Goal: Task Accomplishment & Management: Manage account settings

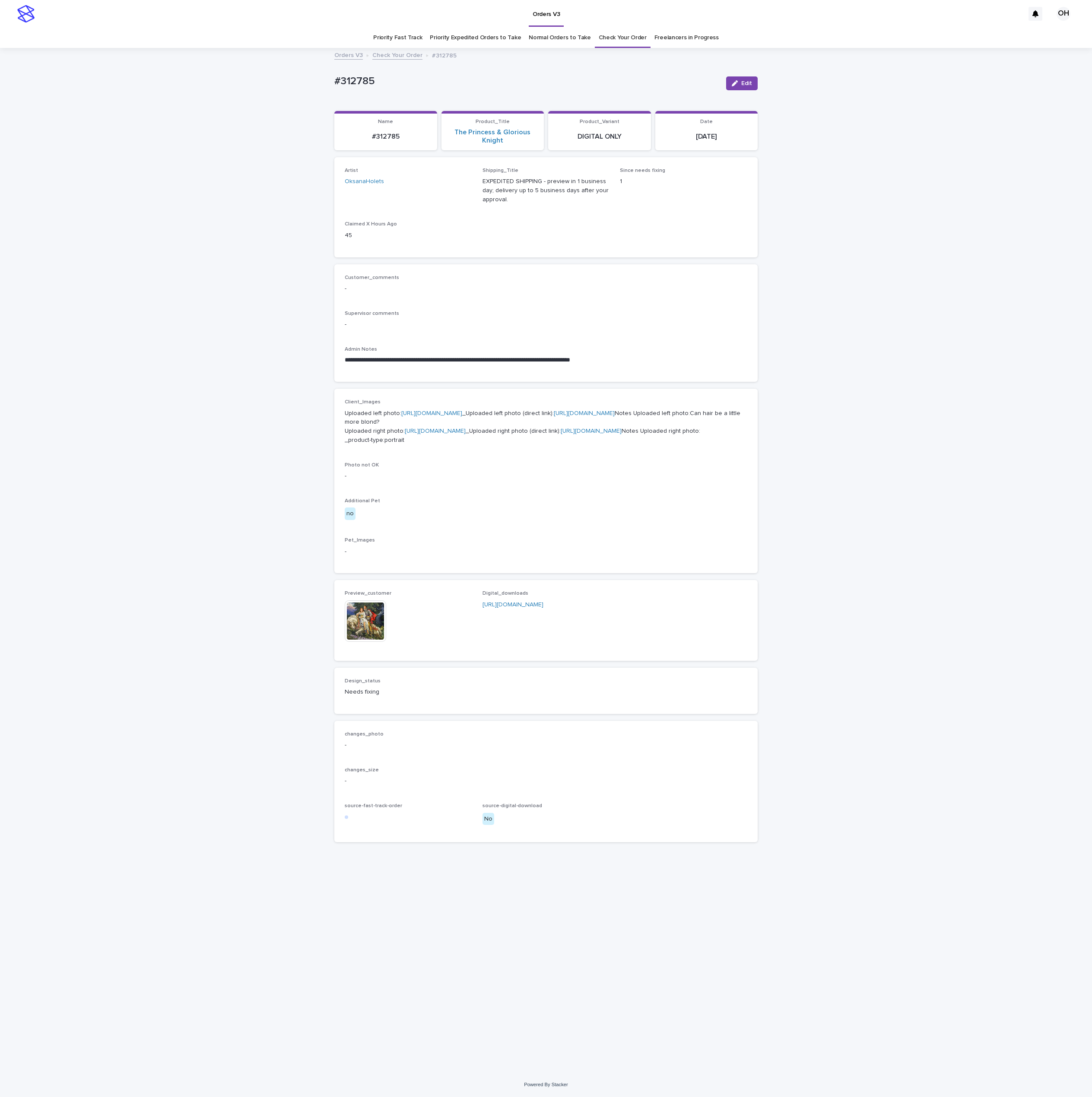
drag, startPoint x: 536, startPoint y: 221, endPoint x: 529, endPoint y: 222, distance: 7.1
click at [535, 223] on div "Artist OksanaHolets Shipping_Title EXPEDITED SHIPPING - preview in 1 business d…" at bounding box center [546, 207] width 402 height 79
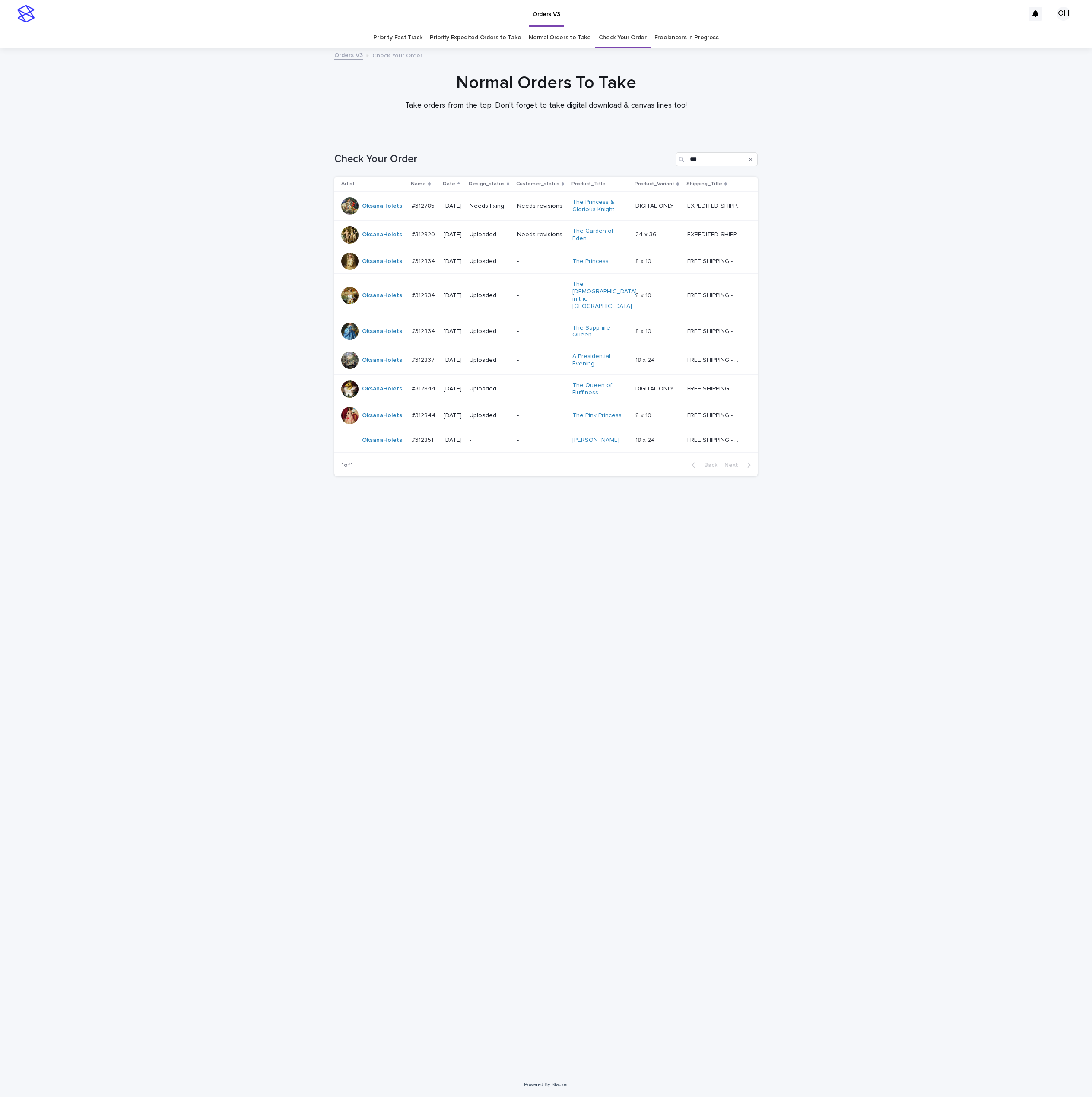
click at [422, 433] on div "#312851 #312851" at bounding box center [424, 441] width 25 height 14
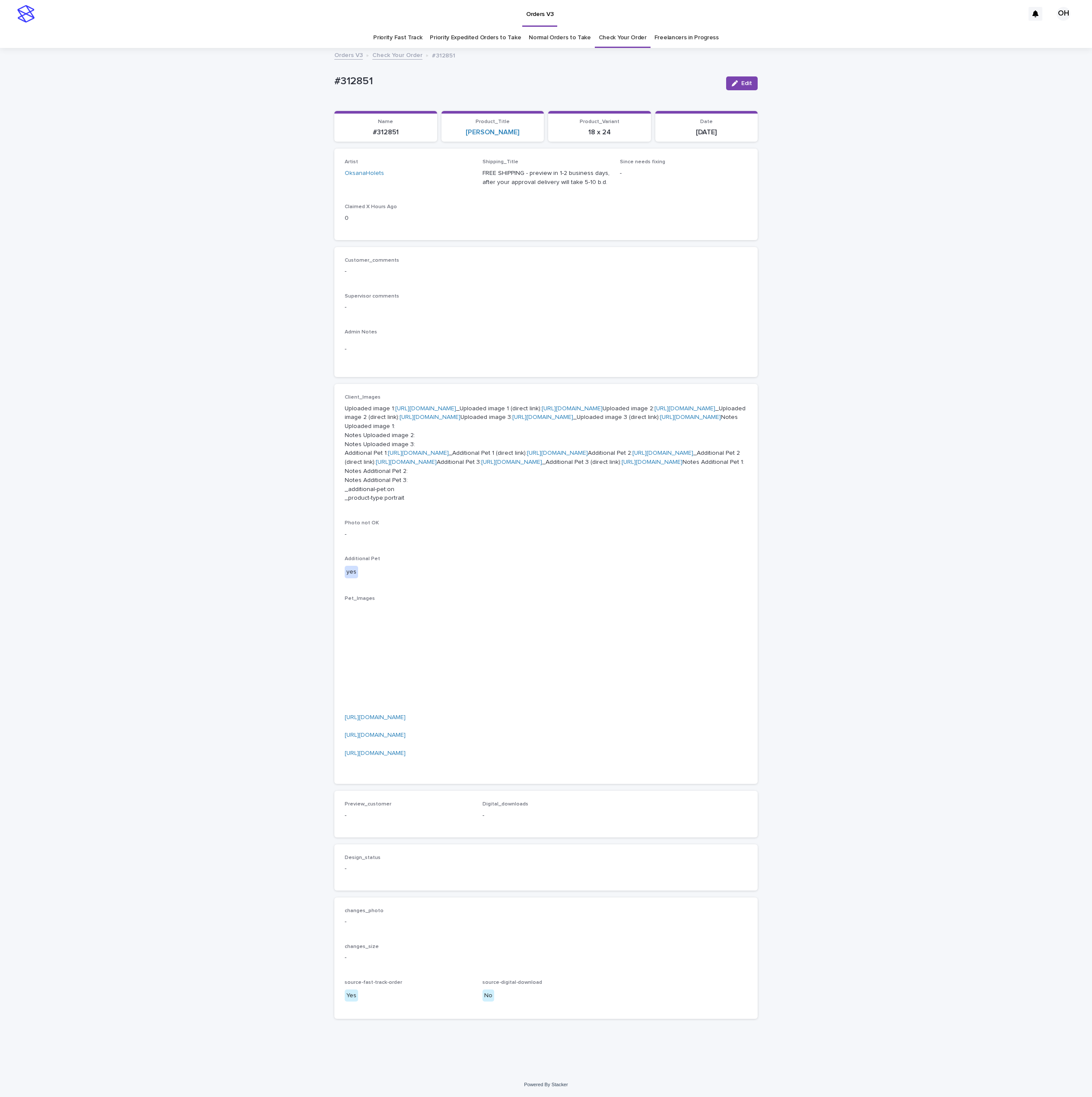
click at [437, 412] on link "[URL][DOMAIN_NAME]" at bounding box center [426, 409] width 61 height 6
drag, startPoint x: 570, startPoint y: 301, endPoint x: 564, endPoint y: 332, distance: 31.6
click at [570, 301] on div "-" at bounding box center [546, 306] width 402 height 11
click at [654, 412] on link "[URL][DOMAIN_NAME]" at bounding box center [685, 409] width 61 height 6
click at [412, 501] on p "Uploaded image 1: [URL][DOMAIN_NAME] _Uploaded image 1 (direct link): [URL][DOM…" at bounding box center [546, 453] width 402 height 99
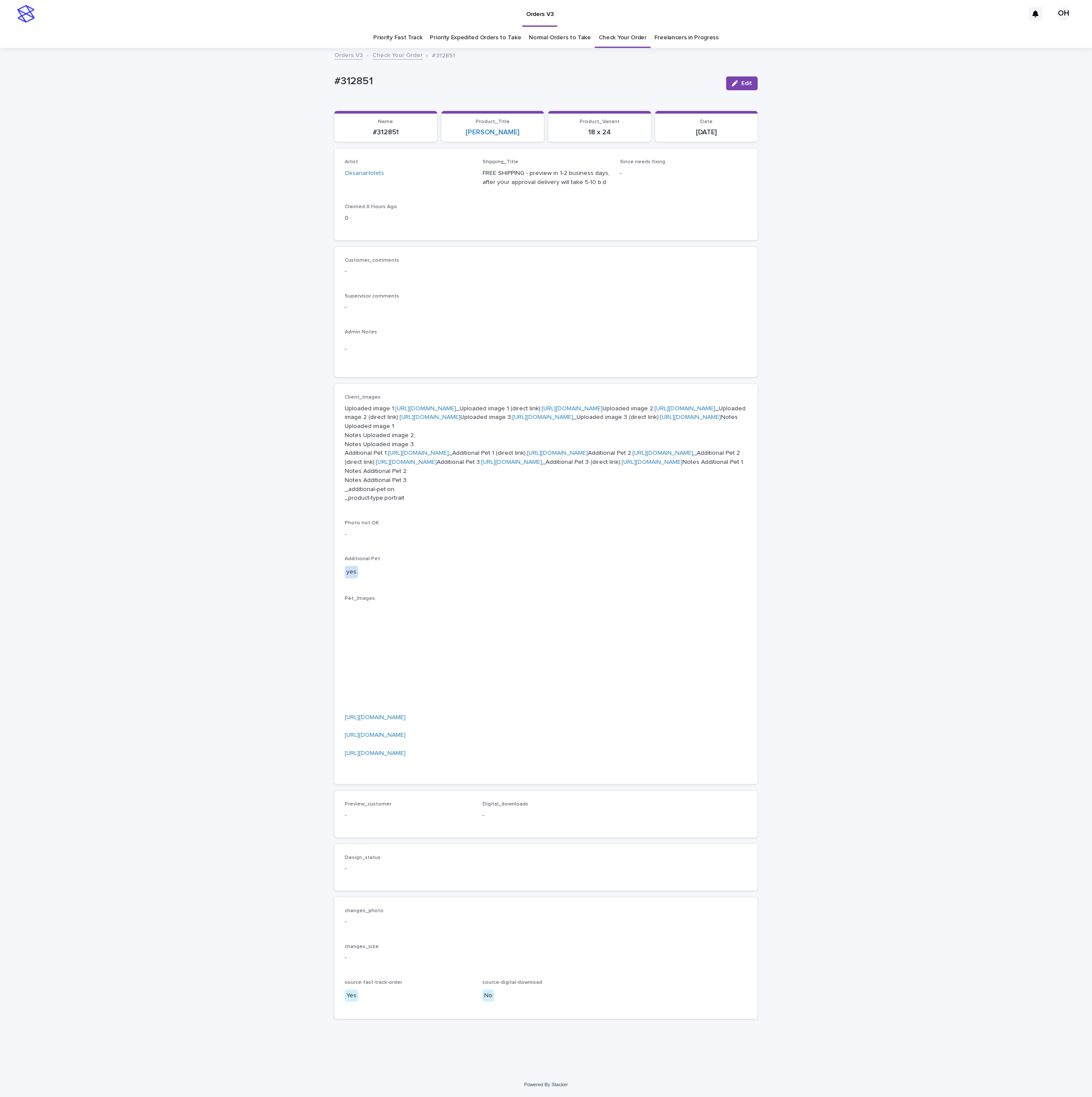
click at [512, 420] on link "[URL][DOMAIN_NAME]" at bounding box center [543, 417] width 61 height 6
click at [421, 412] on link "[URL][DOMAIN_NAME]" at bounding box center [426, 409] width 61 height 6
click at [473, 297] on p "Supervisor comments" at bounding box center [546, 296] width 402 height 6
click at [573, 223] on div "Artist OksanaHolets Shipping_Title FREE SHIPPING - preview in 1-2 business days…" at bounding box center [546, 194] width 402 height 71
click at [401, 412] on link "[URL][DOMAIN_NAME]" at bounding box center [426, 409] width 61 height 6
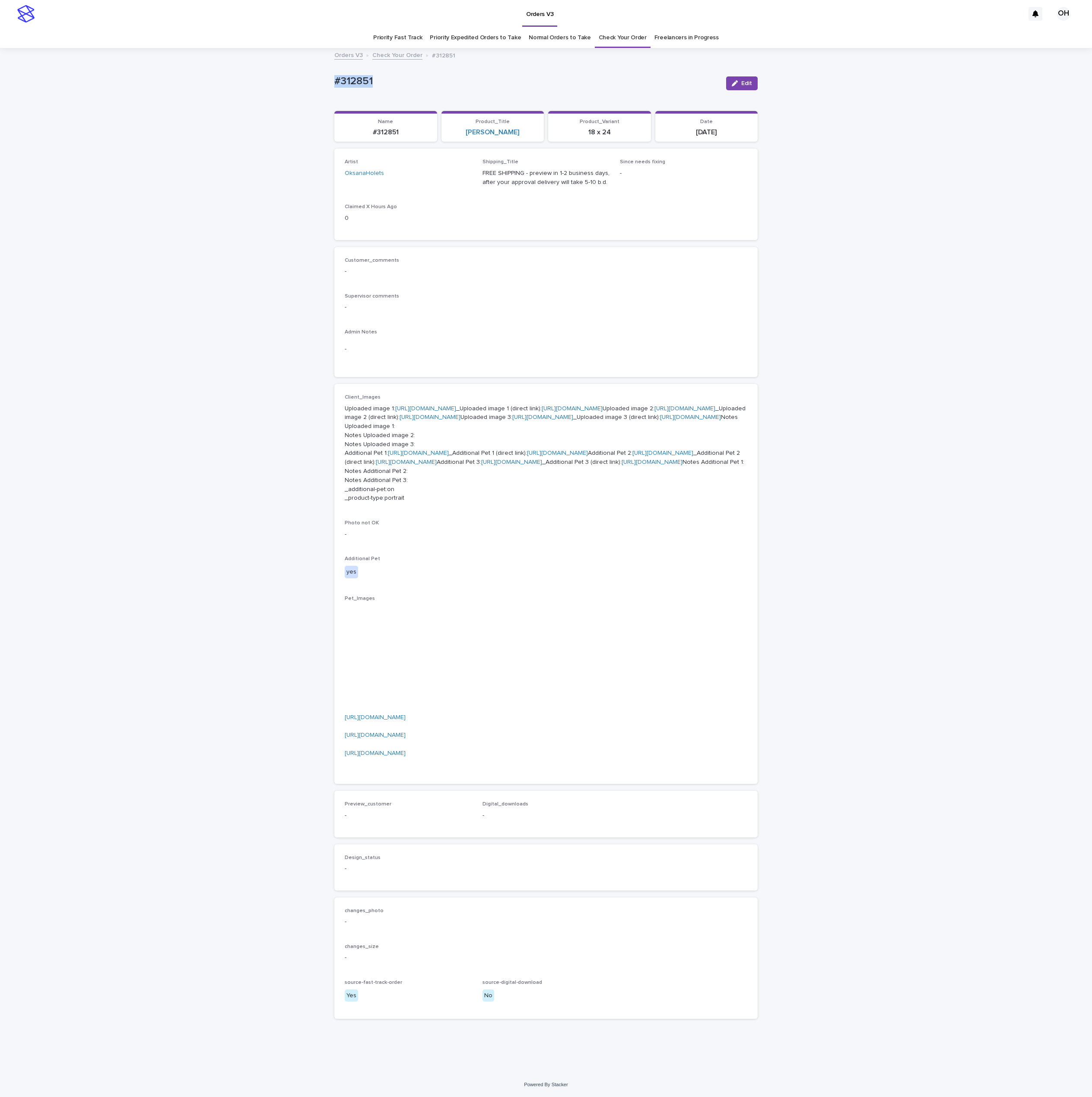
drag, startPoint x: 399, startPoint y: 79, endPoint x: 297, endPoint y: 78, distance: 102.0
click at [291, 77] on div "Loading... Saving… Loading... Saving… #312851 Edit #312851 Edit Sorry, there wa…" at bounding box center [546, 561] width 1092 height 1023
drag, startPoint x: 343, startPoint y: 79, endPoint x: 357, endPoint y: 74, distance: 14.9
copy p "#312851"
drag, startPoint x: 696, startPoint y: 204, endPoint x: 525, endPoint y: 8, distance: 260.1
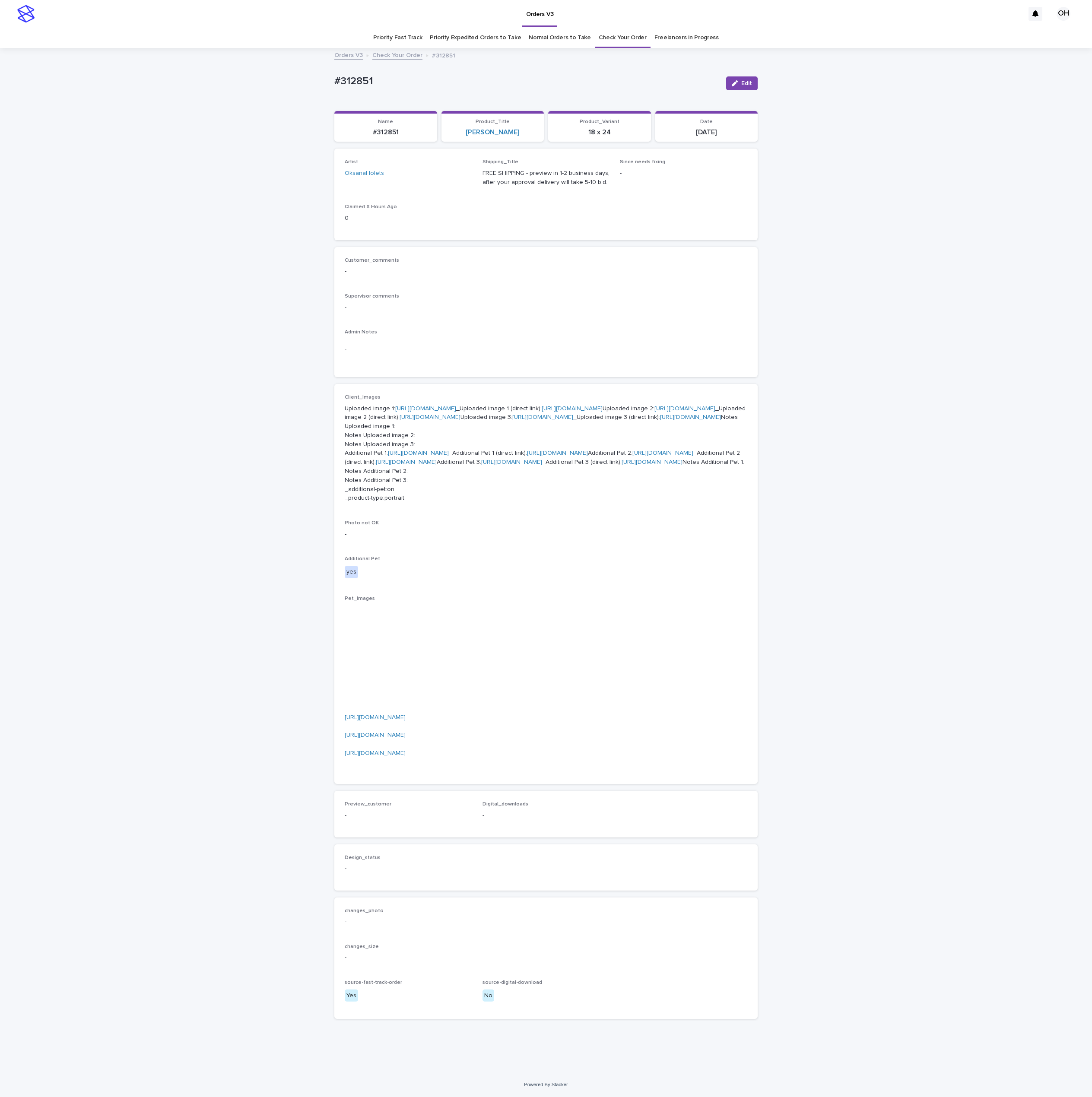
click at [695, 204] on div "Artist OksanaHolets Shipping_Title FREE SHIPPING - preview in 1-2 business days…" at bounding box center [546, 194] width 402 height 71
drag, startPoint x: 376, startPoint y: 82, endPoint x: 320, endPoint y: 85, distance: 56.1
click at [317, 85] on div "Loading... Saving… Loading... Saving… #312851 Edit #312851 Edit Sorry, there wa…" at bounding box center [546, 561] width 1092 height 1023
copy p "#312851"
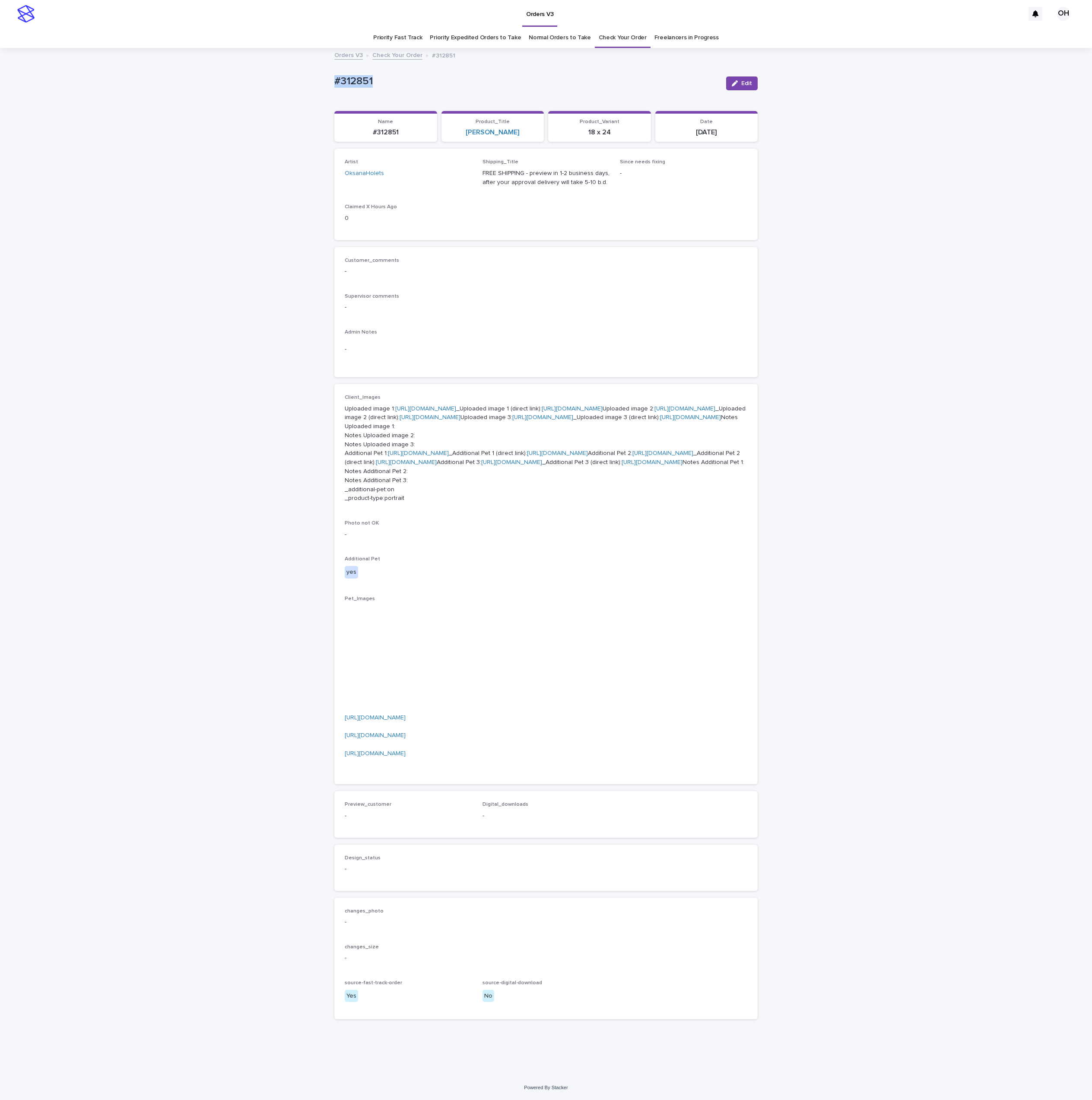
click at [747, 81] on button "Edit" at bounding box center [742, 83] width 31 height 14
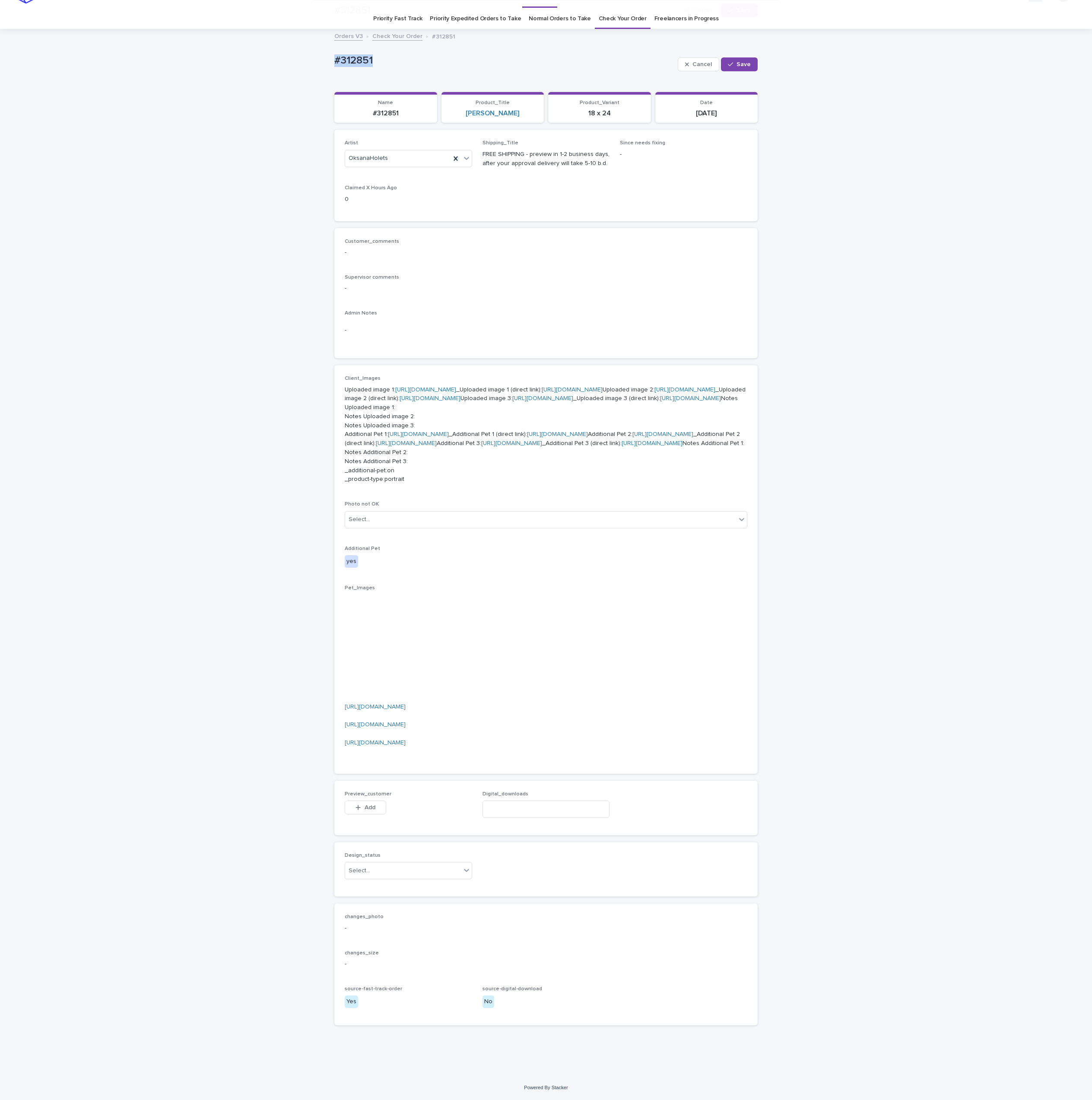
scroll to position [271, 0]
click at [364, 806] on span "Add" at bounding box center [369, 807] width 11 height 6
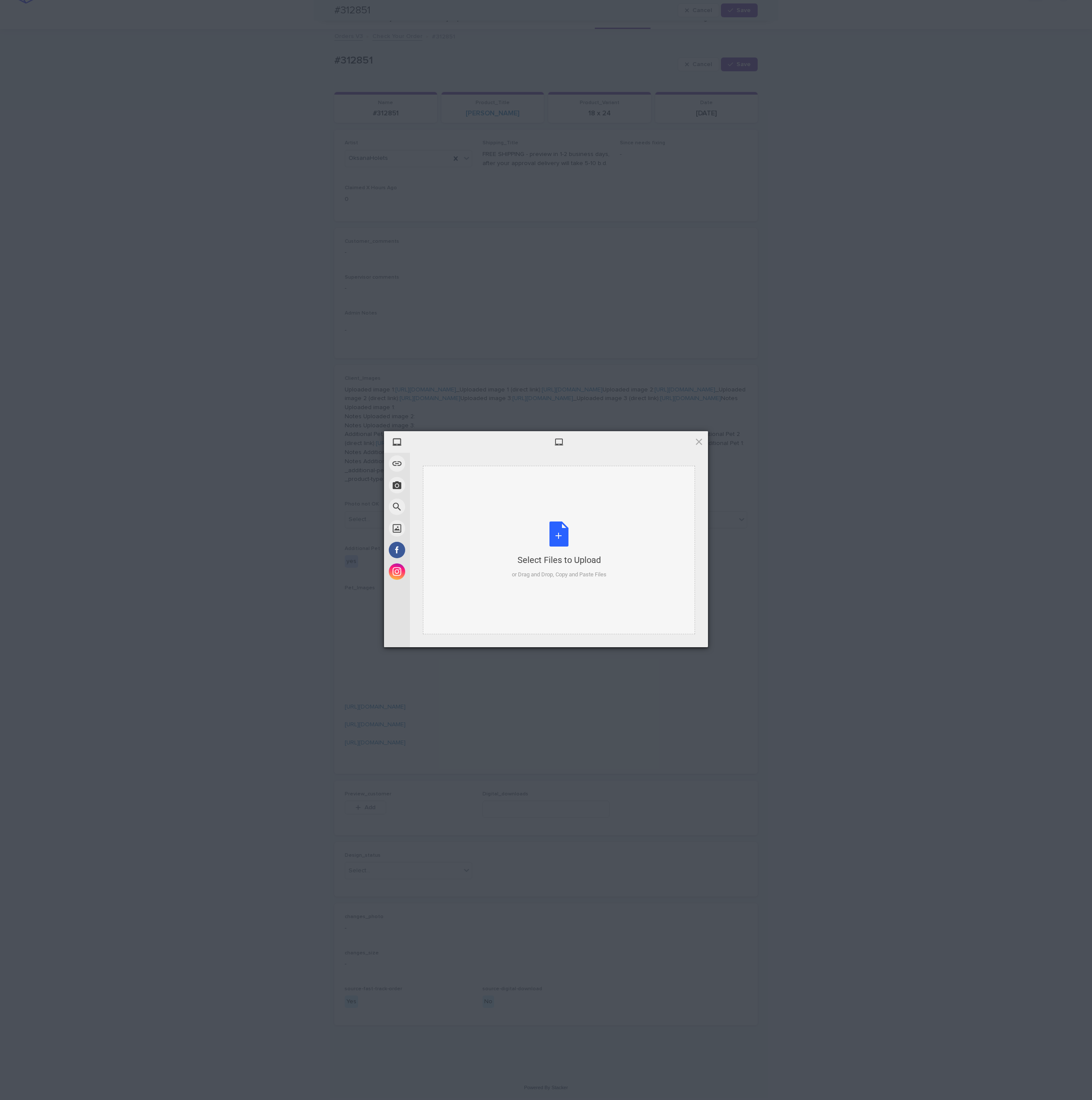
click at [607, 548] on div "Select Files to Upload or Drag and Drop, Copy and Paste Files" at bounding box center [559, 549] width 95 height 57
click at [686, 638] on span "Upload 1" at bounding box center [681, 636] width 17 height 7
click at [914, 473] on div "My Device Link (URL) Take Photo Web Search Unsplash Facebook Instagram Uploaded…" at bounding box center [546, 550] width 1092 height 1100
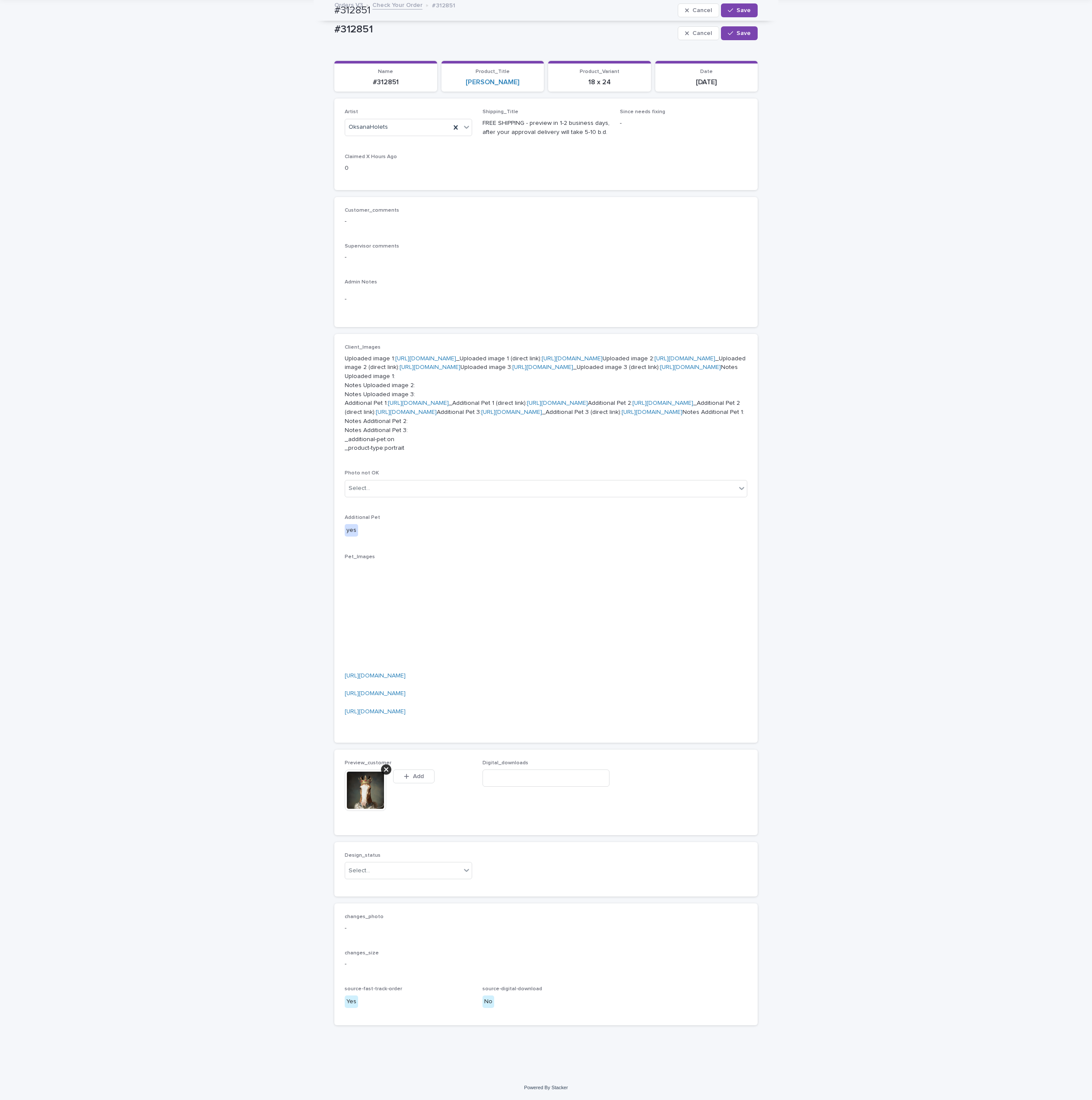
scroll to position [286, 0]
click at [399, 878] on div "Select..." at bounding box center [403, 871] width 116 height 14
click at [385, 903] on div "Uploaded" at bounding box center [402, 903] width 127 height 15
click at [743, 10] on span "Save" at bounding box center [744, 10] width 14 height 6
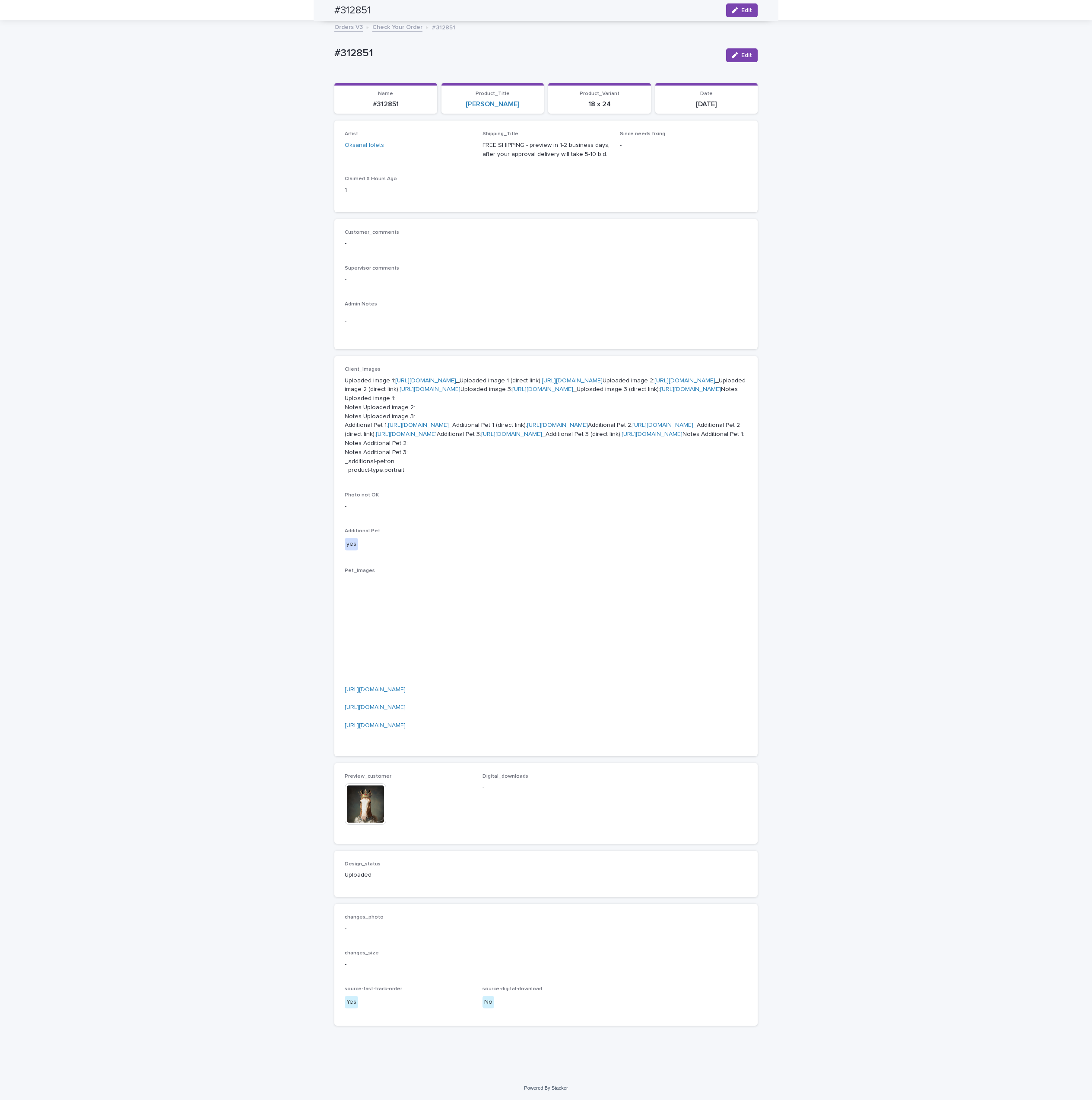
scroll to position [279, 0]
